Goal: Navigation & Orientation: Find specific page/section

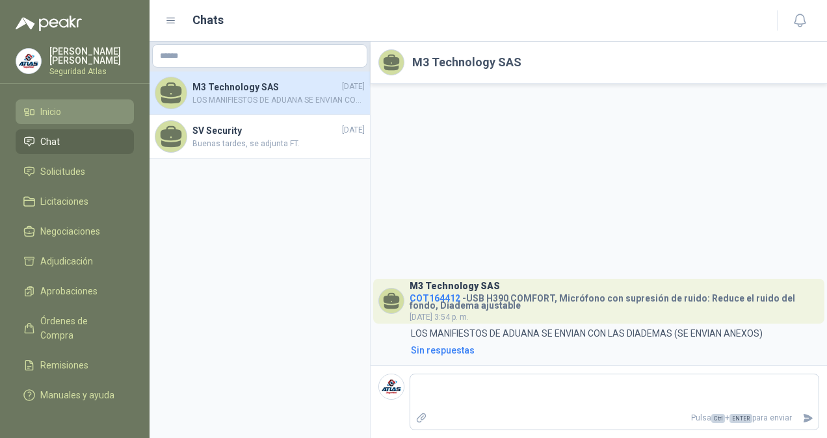
click at [51, 114] on span "Inicio" at bounding box center [50, 112] width 21 height 14
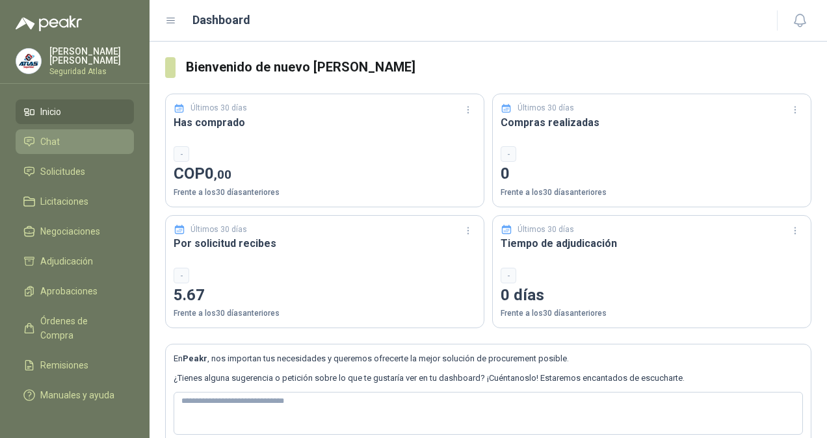
click at [62, 142] on li "Chat" at bounding box center [74, 142] width 103 height 14
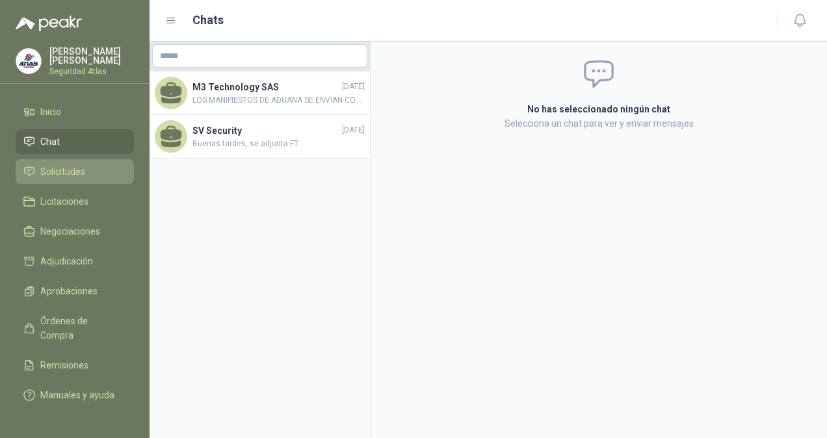
click at [77, 164] on span "Solicitudes" at bounding box center [62, 171] width 45 height 14
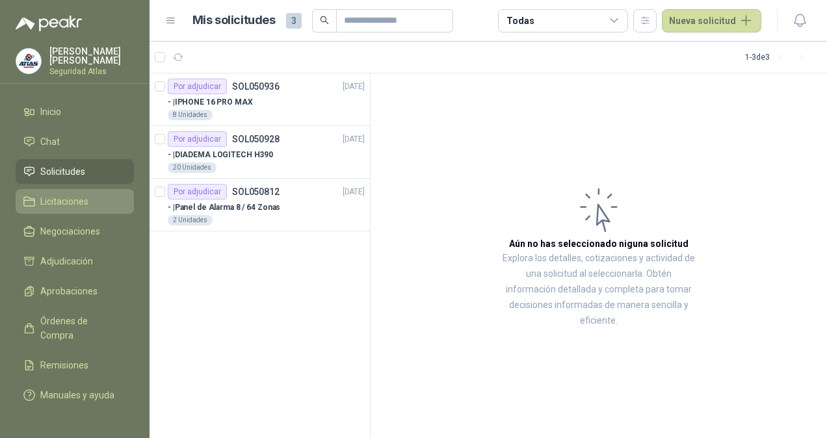
click at [70, 199] on span "Licitaciones" at bounding box center [64, 201] width 48 height 14
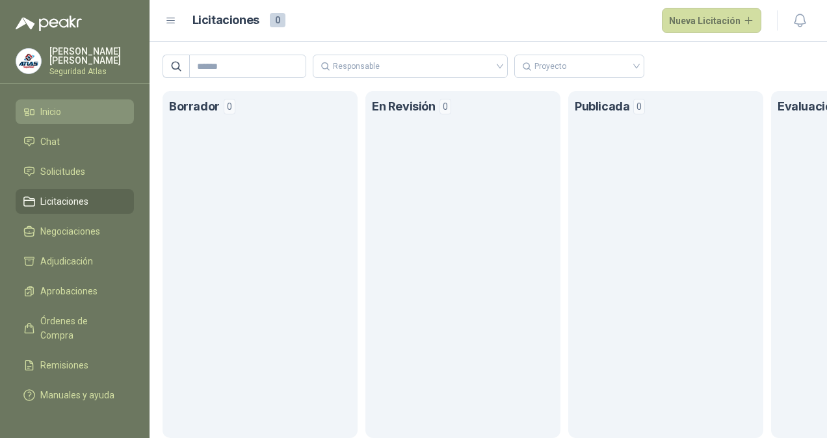
click at [88, 112] on li "Inicio" at bounding box center [74, 112] width 103 height 14
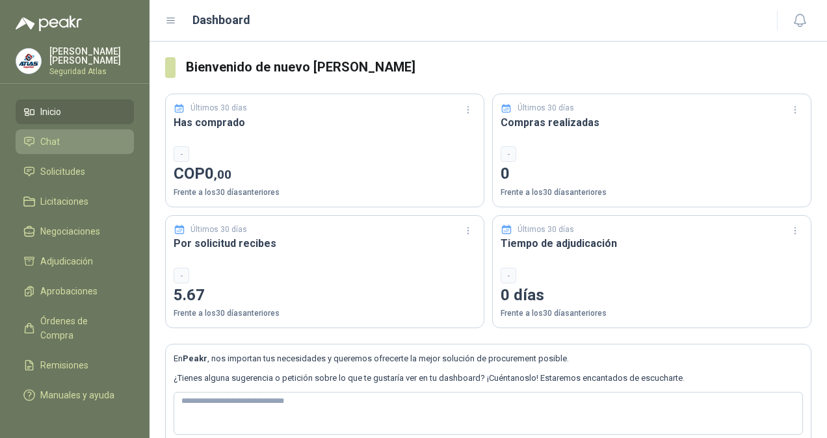
click at [74, 144] on li "Chat" at bounding box center [74, 142] width 103 height 14
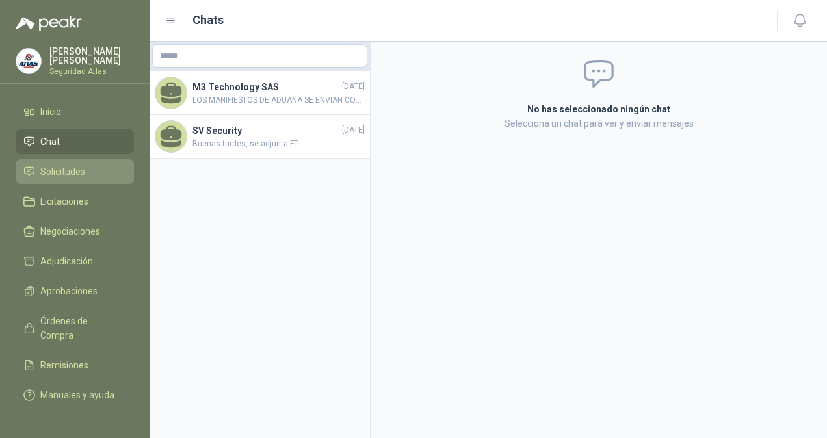
click at [73, 173] on span "Solicitudes" at bounding box center [62, 171] width 45 height 14
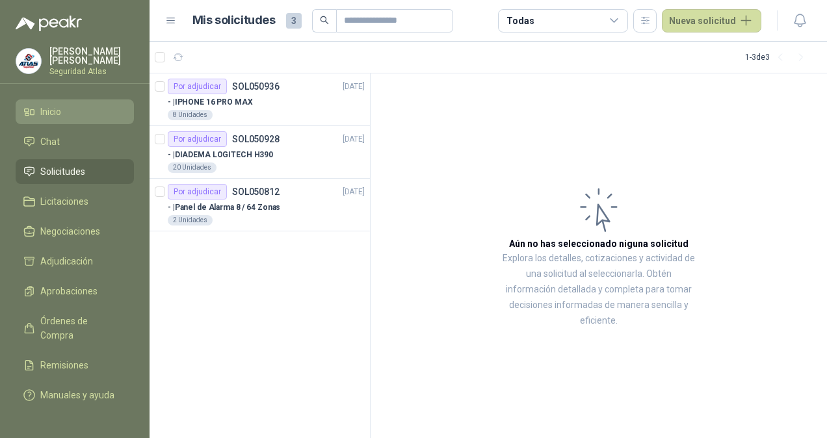
click at [52, 112] on span "Inicio" at bounding box center [50, 112] width 21 height 14
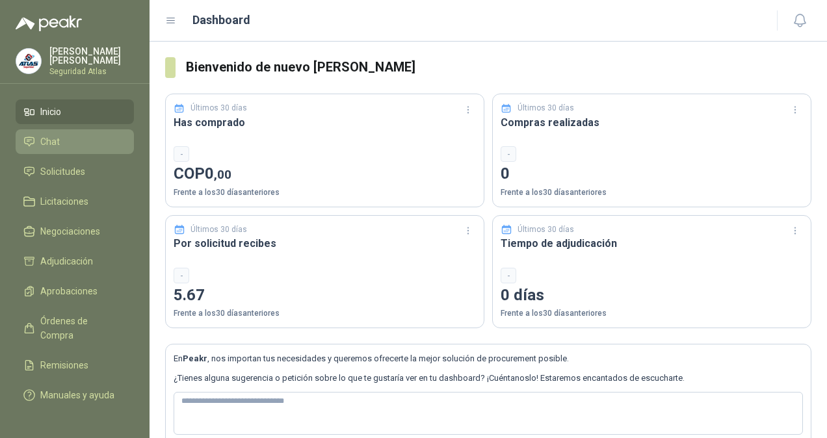
click at [62, 140] on li "Chat" at bounding box center [74, 142] width 103 height 14
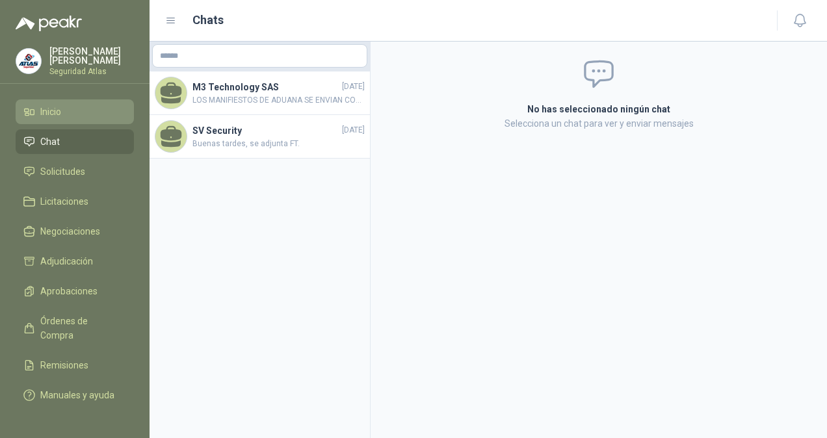
click at [94, 107] on li "Inicio" at bounding box center [74, 112] width 103 height 14
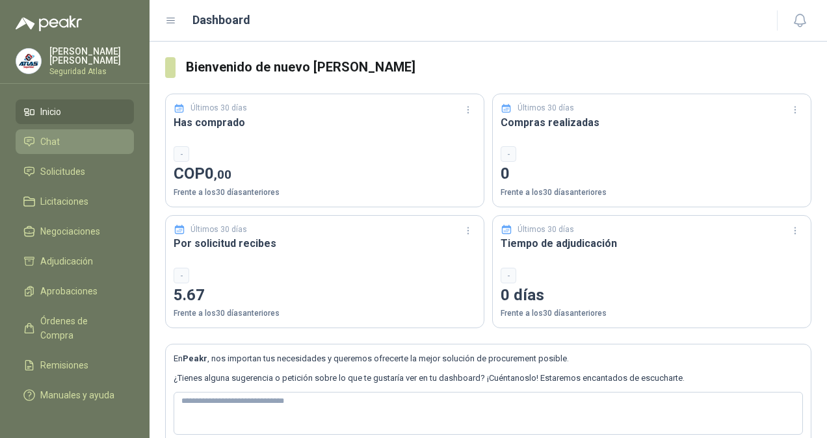
click at [82, 140] on li "Chat" at bounding box center [74, 142] width 103 height 14
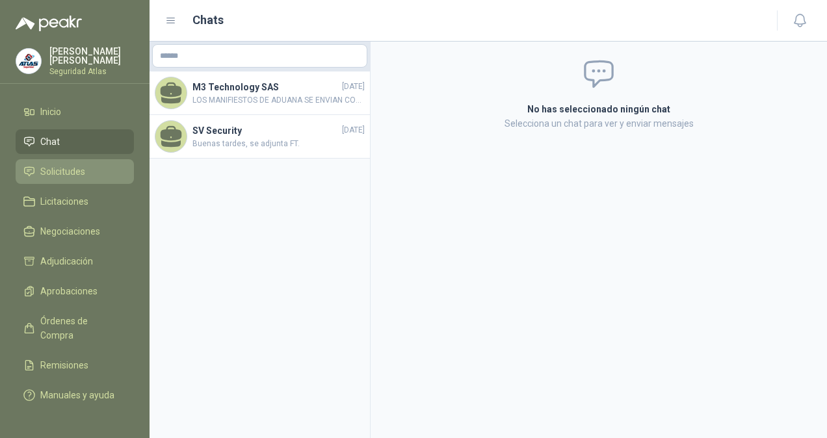
click at [66, 172] on span "Solicitudes" at bounding box center [62, 171] width 45 height 14
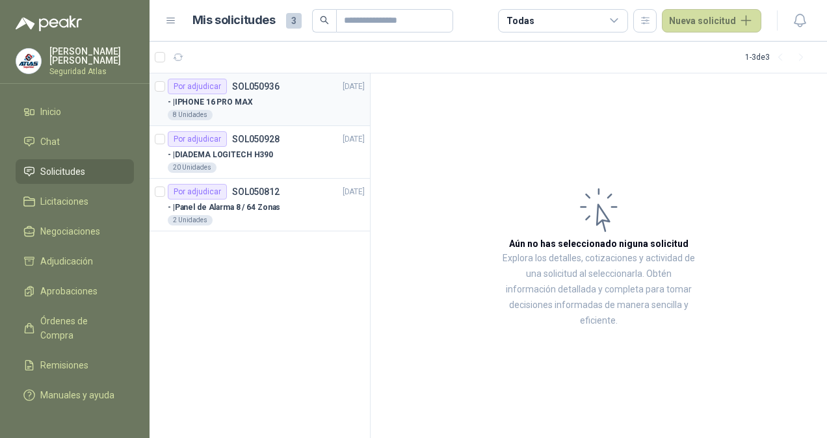
click at [274, 103] on div "- | IPHONE 16 PRO MAX" at bounding box center [266, 102] width 197 height 16
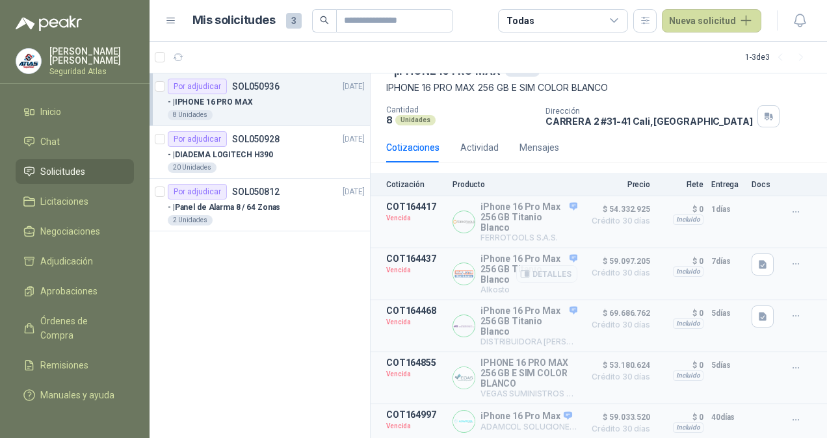
scroll to position [74, 0]
click at [287, 156] on div "- | DIADEMA LOGITECH H390" at bounding box center [266, 155] width 197 height 16
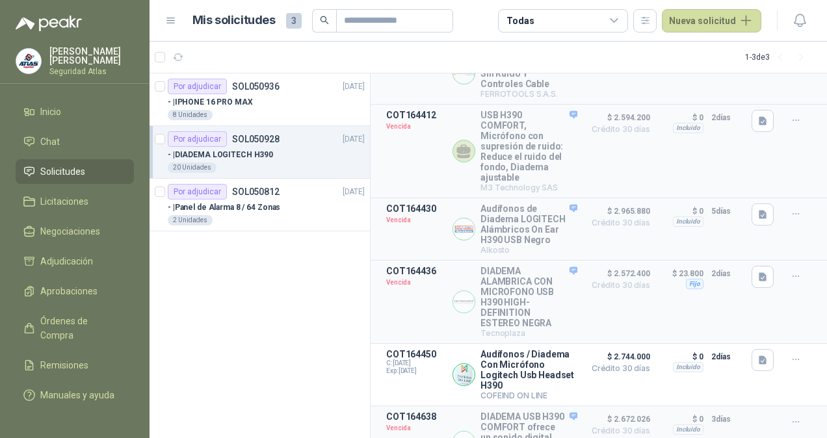
scroll to position [325, 0]
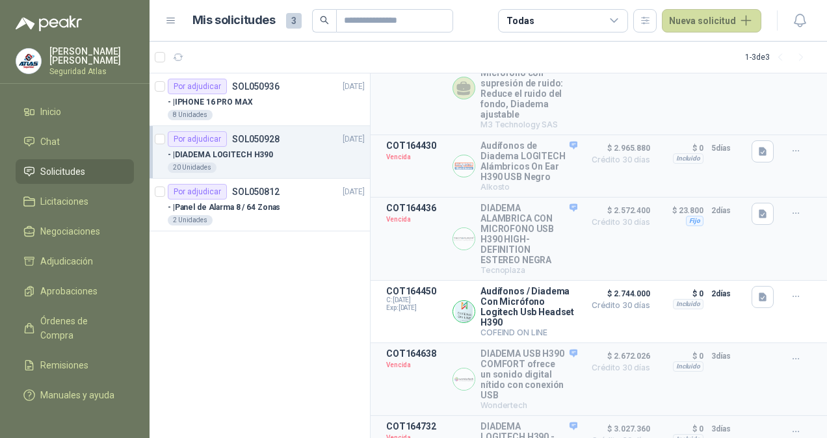
click at [92, 57] on p "[PERSON_NAME]" at bounding box center [91, 56] width 85 height 18
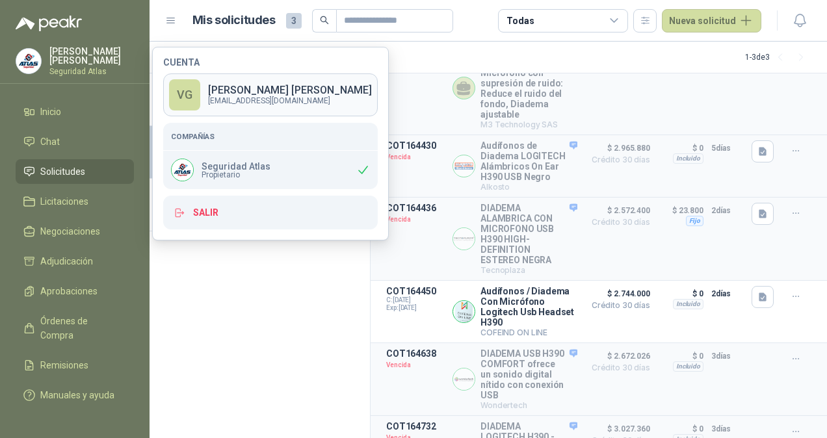
click at [266, 88] on p "[PERSON_NAME]" at bounding box center [290, 90] width 164 height 10
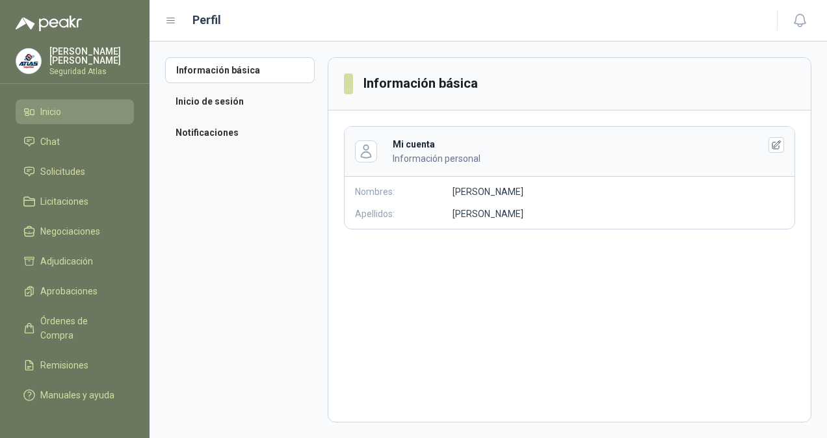
click at [94, 105] on li "Inicio" at bounding box center [74, 112] width 103 height 14
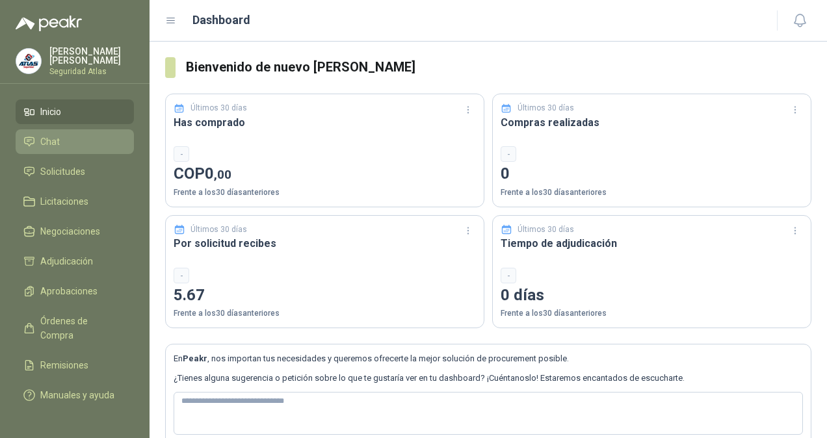
click at [75, 131] on link "Chat" at bounding box center [75, 141] width 118 height 25
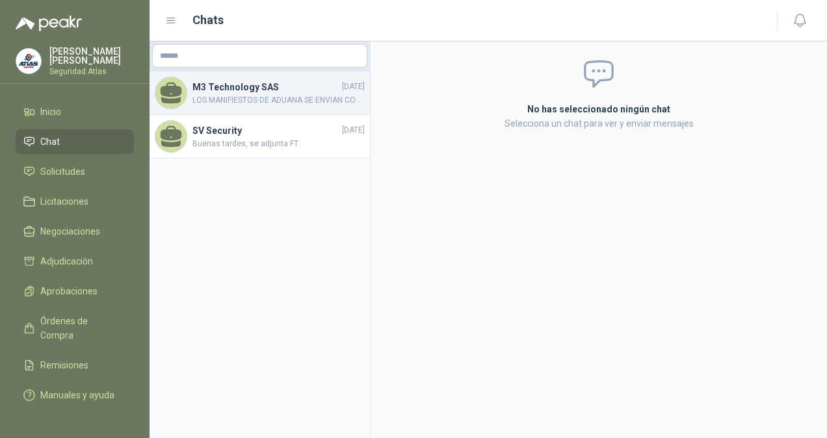
click at [226, 94] on span "LOS MANIFIESTOS DE ADUANA SE ENVIAN CON LAS DIADEMAS (SE ENVIAN ANEXOS)" at bounding box center [278, 100] width 172 height 12
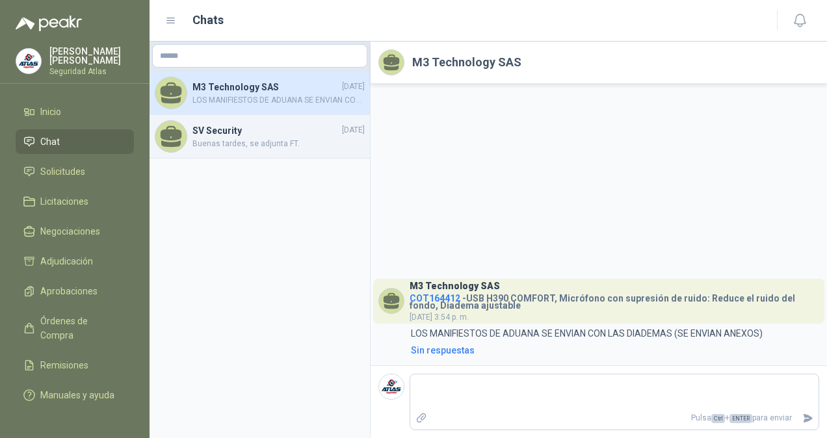
click at [269, 140] on span "Buenas tardes, se adjunta FT." at bounding box center [278, 144] width 172 height 12
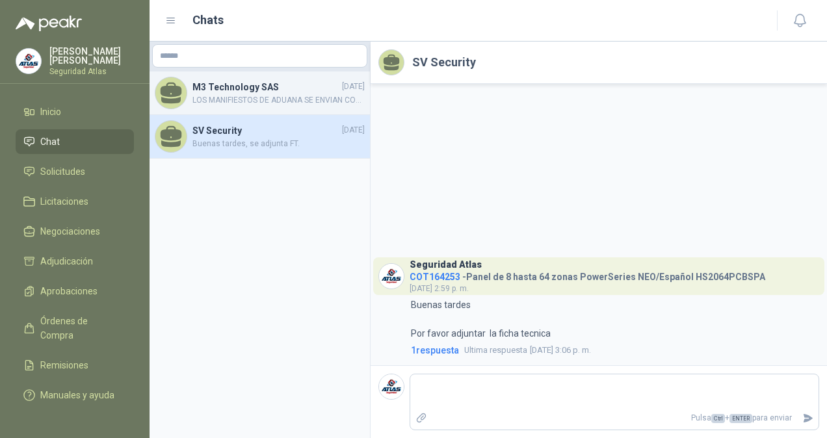
drag, startPoint x: 237, startPoint y: 99, endPoint x: 231, endPoint y: 111, distance: 13.4
click at [237, 98] on span "LOS MANIFIESTOS DE ADUANA SE ENVIAN CON LAS DIADEMAS (SE ENVIAN ANEXOS)" at bounding box center [278, 100] width 172 height 12
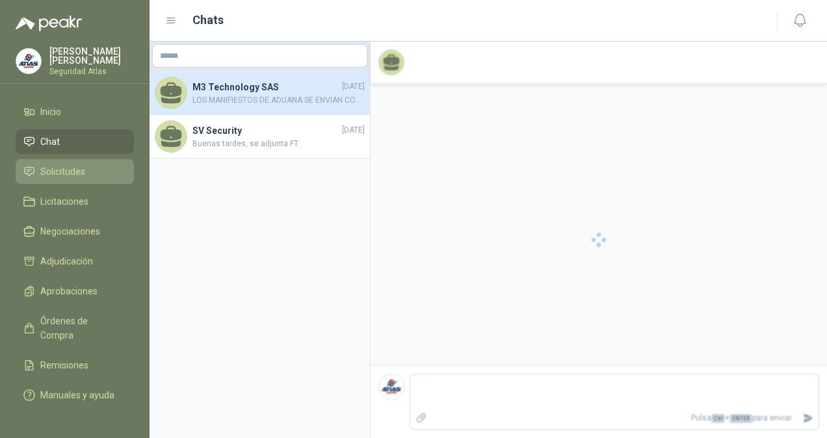
click at [90, 168] on li "Solicitudes" at bounding box center [74, 171] width 103 height 14
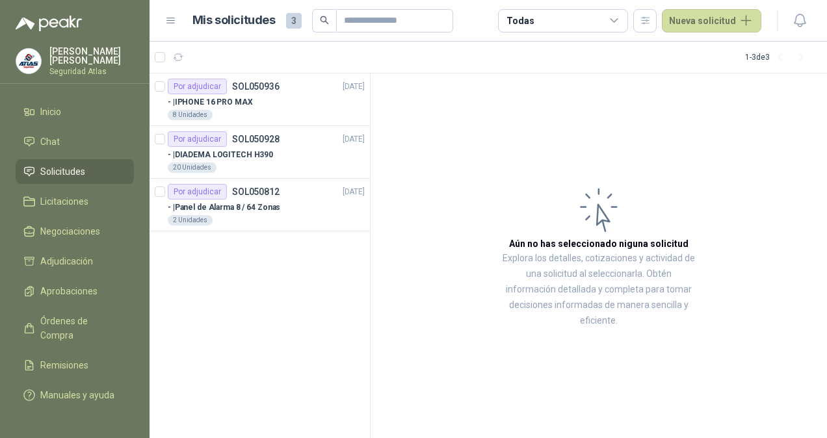
click at [78, 49] on p "[PERSON_NAME]" at bounding box center [91, 56] width 85 height 18
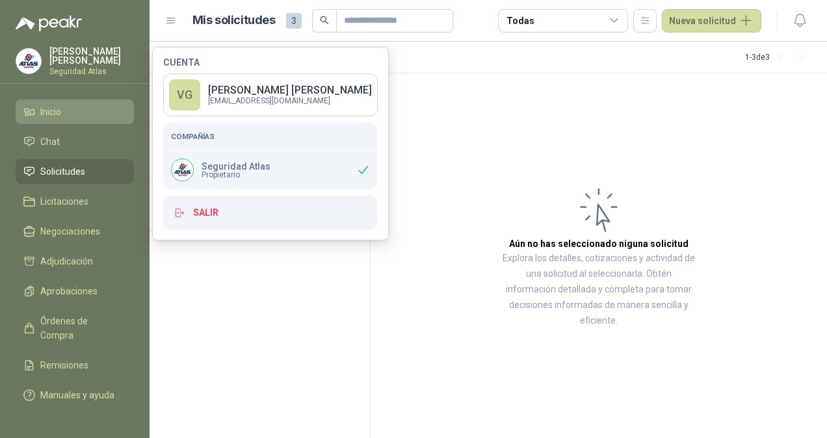
click at [69, 111] on li "Inicio" at bounding box center [74, 112] width 103 height 14
